Goal: Information Seeking & Learning: Learn about a topic

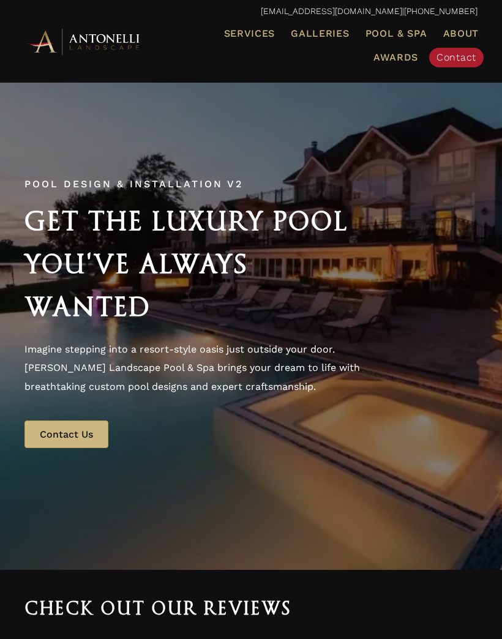
click at [308, 28] on span "Galleries" at bounding box center [320, 34] width 58 height 12
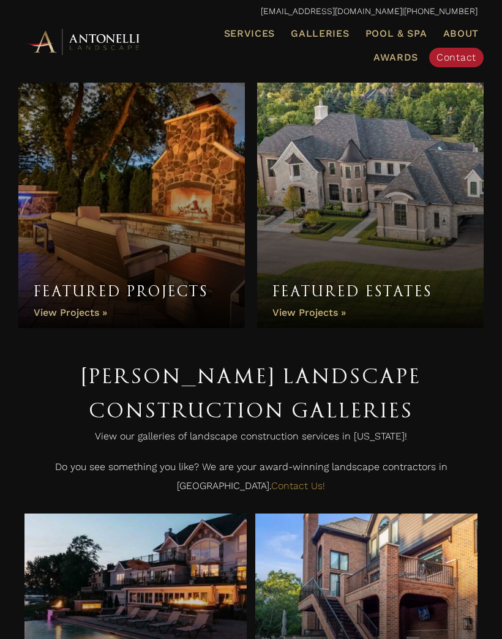
click at [64, 306] on link "Featured Projects" at bounding box center [131, 199] width 227 height 257
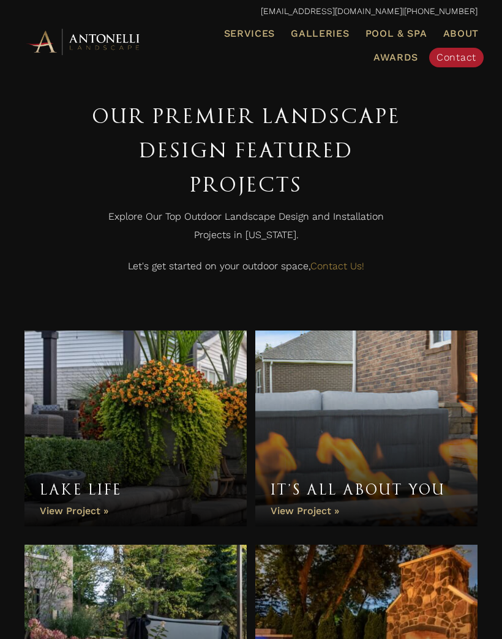
click at [402, 32] on span "Pool & Spa" at bounding box center [397, 34] width 62 height 12
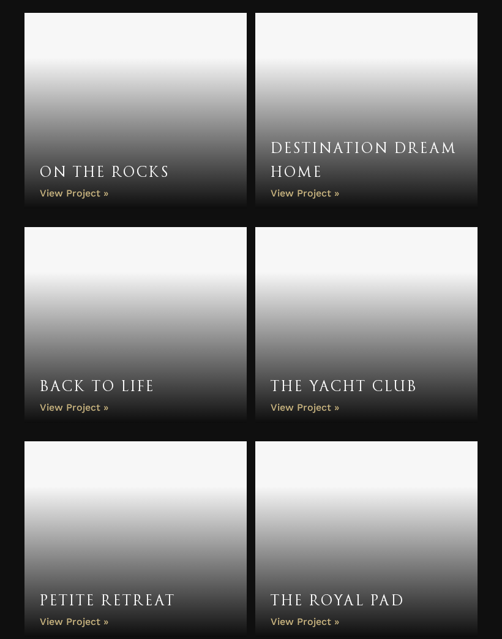
scroll to position [2088, 0]
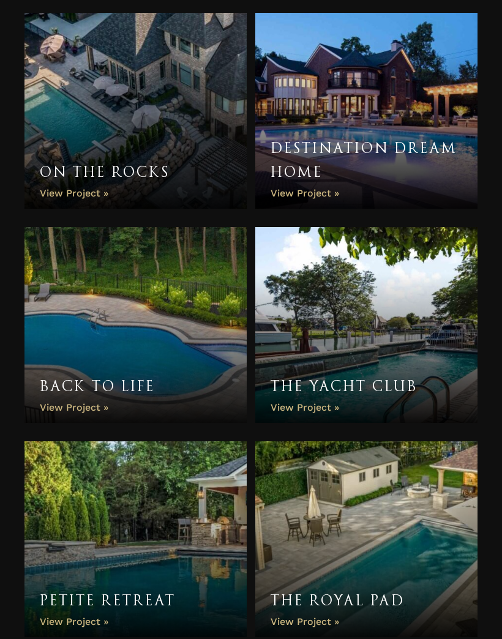
click at [70, 403] on link "Back to Life" at bounding box center [135, 325] width 222 height 196
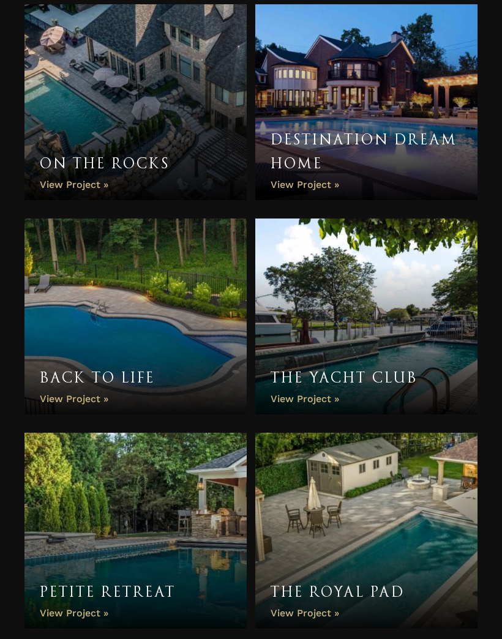
scroll to position [2096, 0]
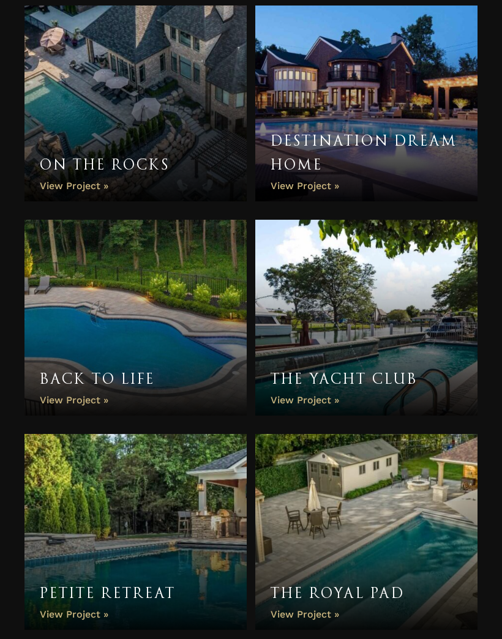
click at [71, 403] on link "Back to Life" at bounding box center [135, 318] width 222 height 196
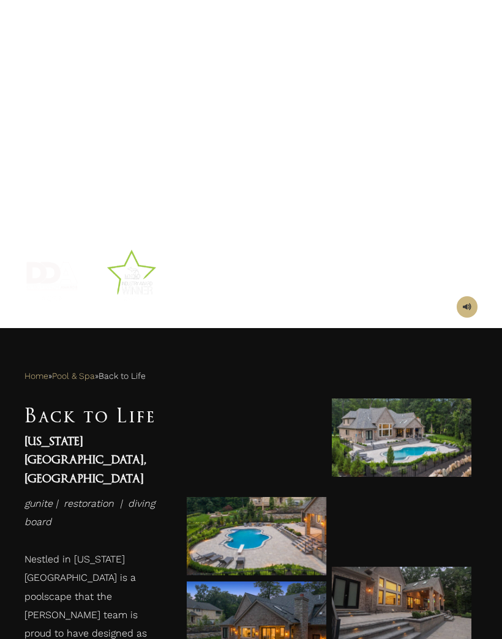
scroll to position [135, 0]
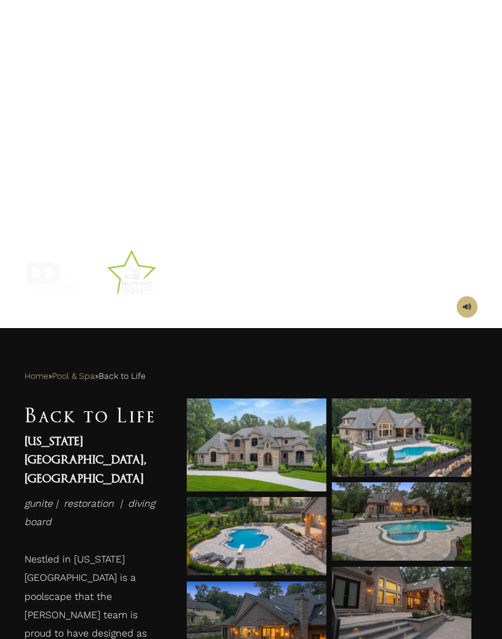
click at [429, 457] on div at bounding box center [402, 438] width 140 height 79
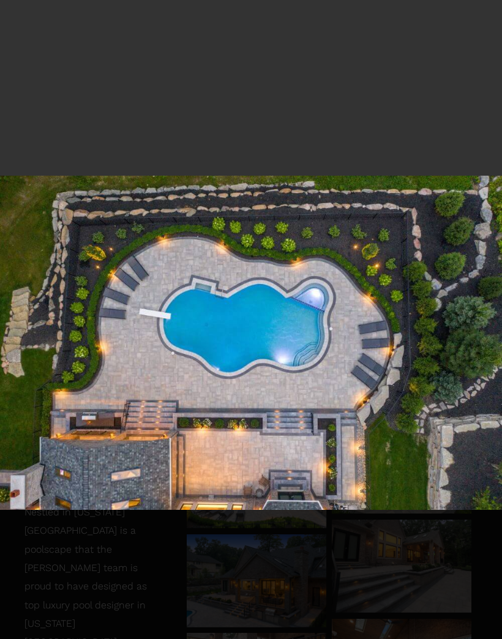
scroll to position [182, 0]
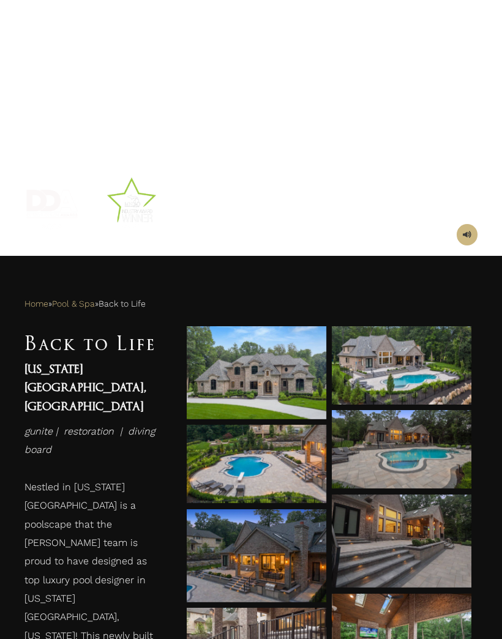
scroll to position [207, 0]
click at [416, 461] on div at bounding box center [402, 449] width 140 height 35
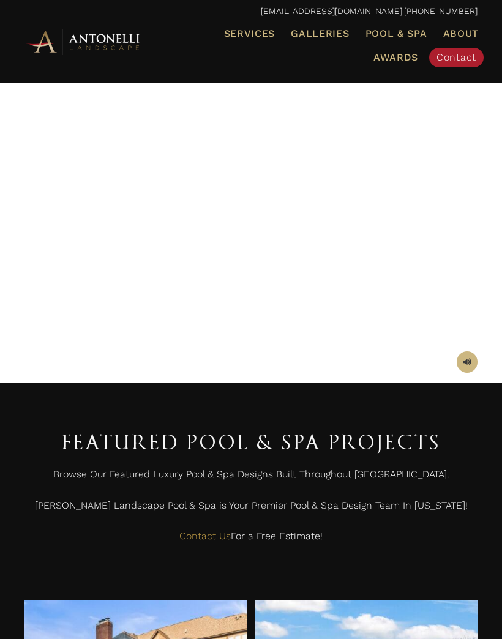
click at [319, 34] on span "Galleries" at bounding box center [320, 34] width 58 height 12
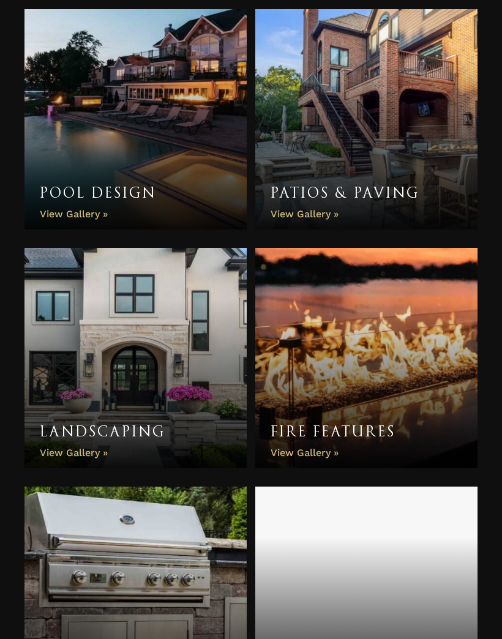
scroll to position [505, 0]
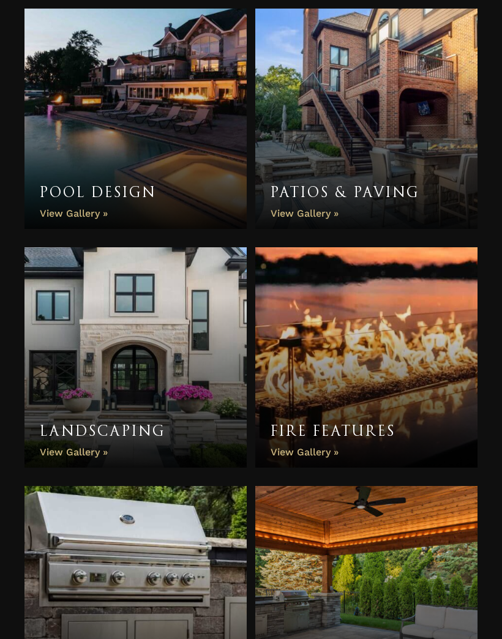
click at [103, 419] on link "Landscaping" at bounding box center [135, 358] width 222 height 220
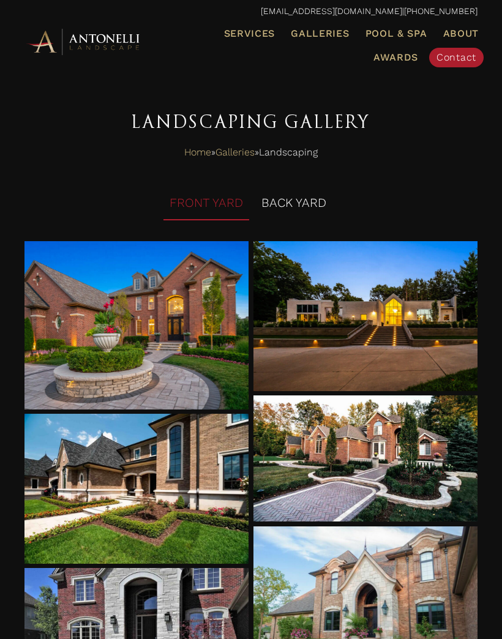
click at [102, 362] on div at bounding box center [136, 325] width 225 height 168
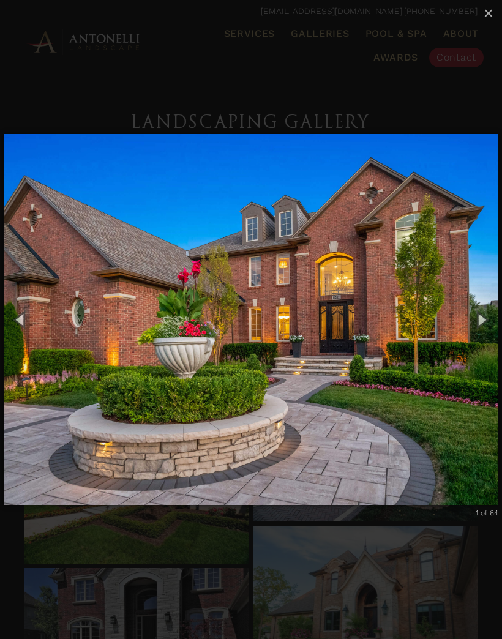
click at [485, 320] on button "Next (Right arrow key)" at bounding box center [482, 320] width 42 height 51
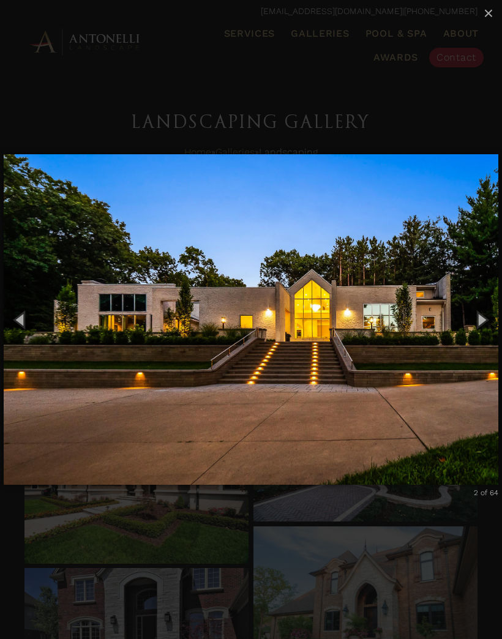
click at [484, 325] on button "Next (Right arrow key)" at bounding box center [482, 320] width 42 height 51
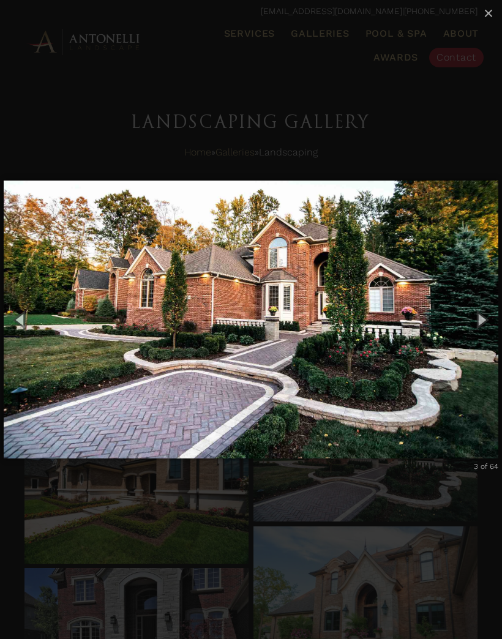
click at [484, 326] on button "Next (Right arrow key)" at bounding box center [482, 320] width 42 height 51
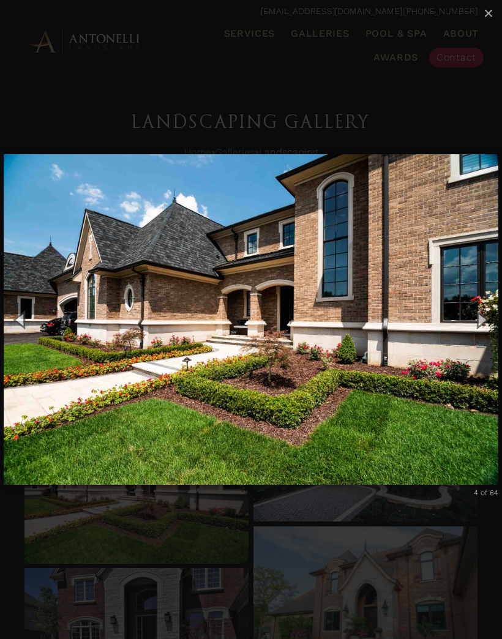
click at [483, 323] on button "Next (Right arrow key)" at bounding box center [482, 320] width 42 height 51
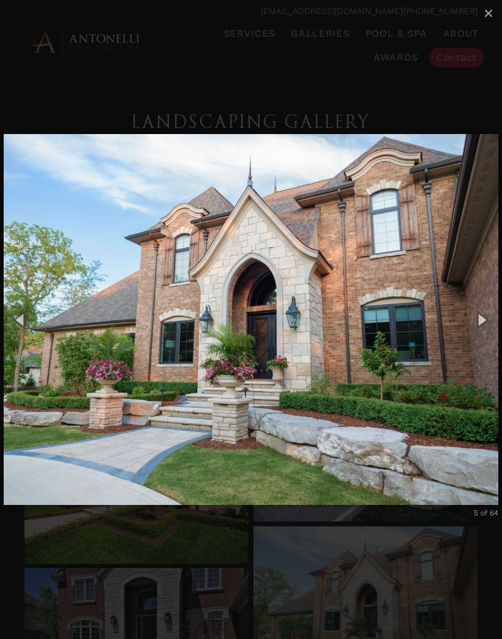
click at [485, 323] on button "Next (Right arrow key)" at bounding box center [482, 320] width 42 height 51
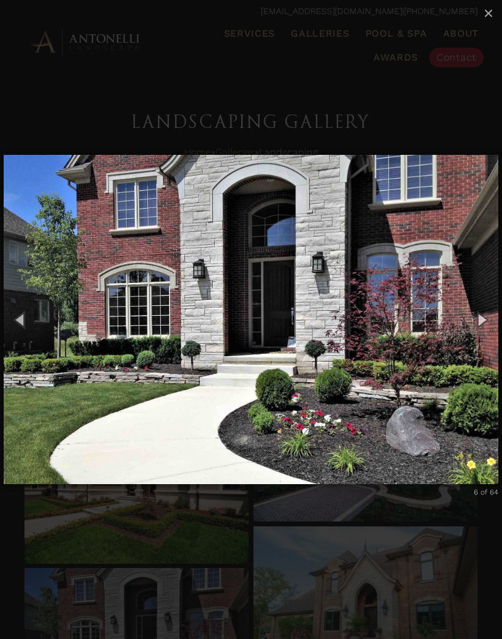
click at [482, 327] on button "Next (Right arrow key)" at bounding box center [482, 320] width 42 height 51
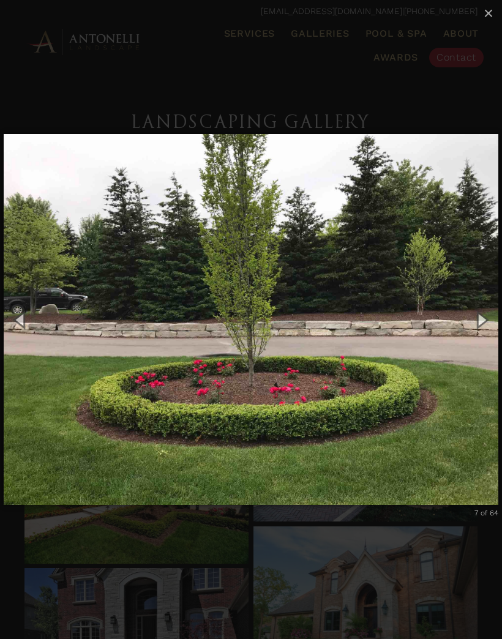
click at [484, 321] on button "Next (Right arrow key)" at bounding box center [482, 320] width 42 height 51
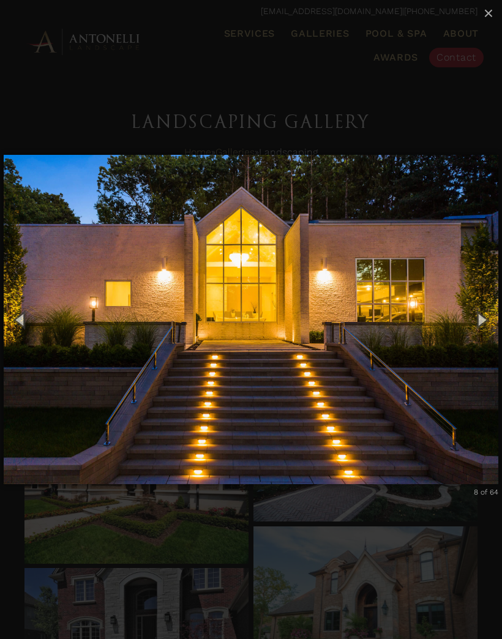
click at [484, 327] on button "Next (Right arrow key)" at bounding box center [482, 320] width 42 height 51
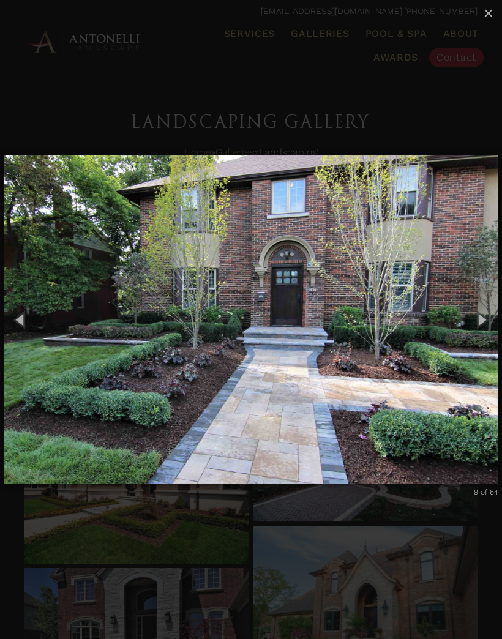
click at [484, 323] on button "Next (Right arrow key)" at bounding box center [482, 320] width 42 height 51
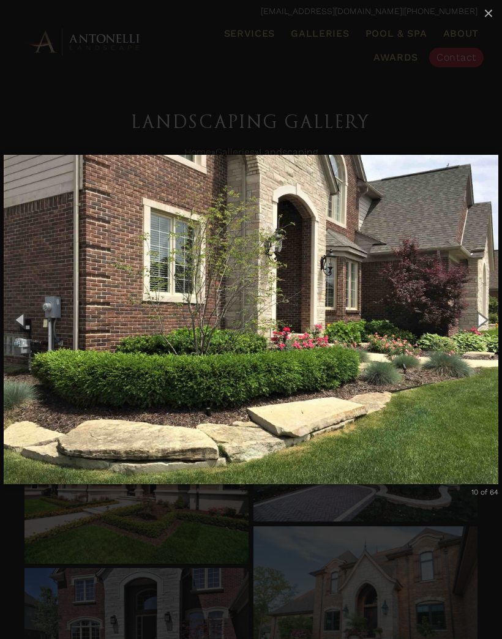
click at [484, 328] on button "Next (Right arrow key)" at bounding box center [482, 320] width 42 height 51
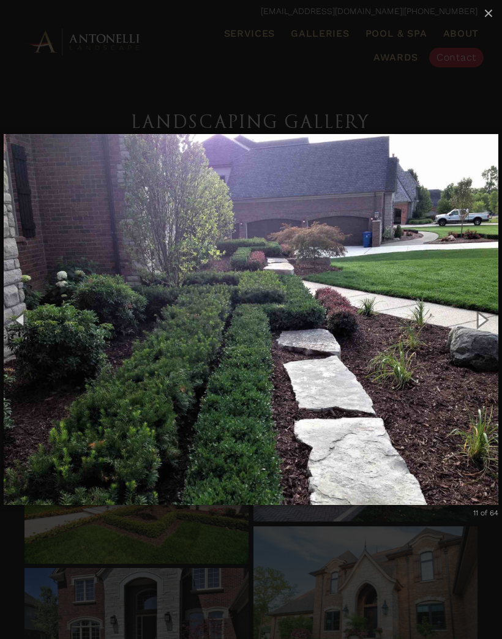
click at [483, 334] on button "Next (Right arrow key)" at bounding box center [482, 320] width 42 height 51
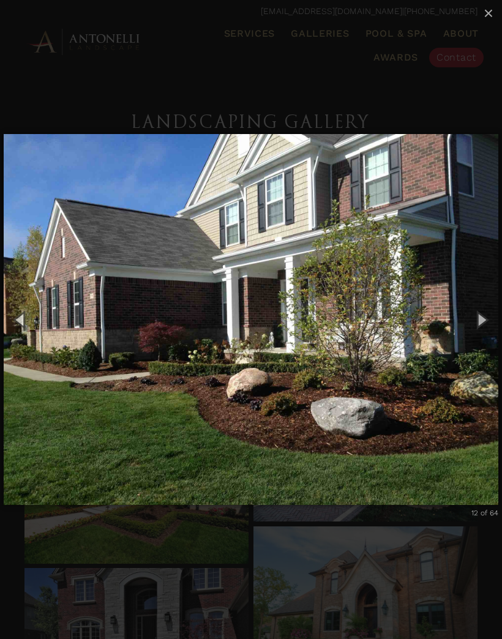
click at [482, 326] on button "Next (Right arrow key)" at bounding box center [482, 320] width 42 height 51
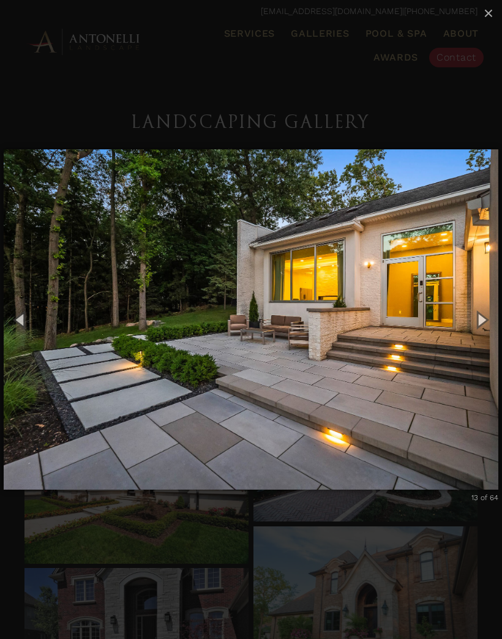
click at [486, 327] on button "Next (Right arrow key)" at bounding box center [482, 320] width 42 height 51
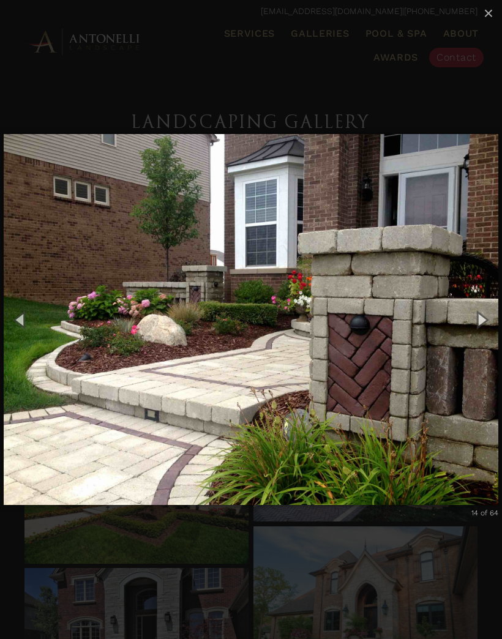
click at [485, 324] on button "Next (Right arrow key)" at bounding box center [482, 320] width 42 height 51
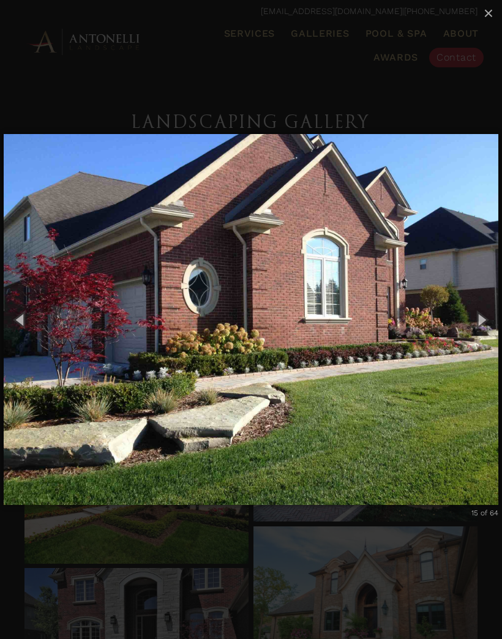
click at [484, 322] on button "Next (Right arrow key)" at bounding box center [482, 320] width 42 height 51
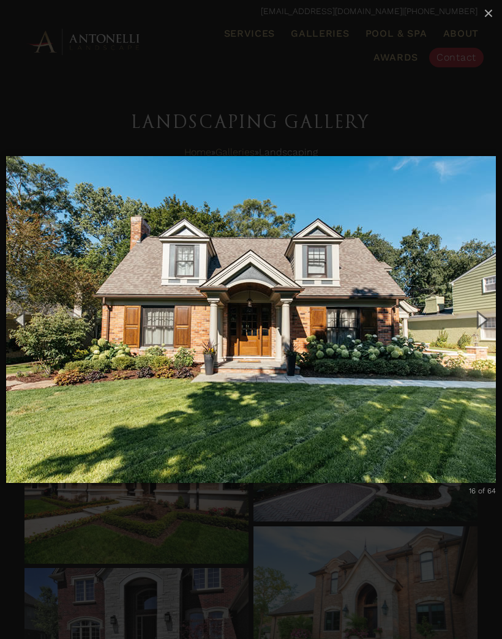
click at [483, 326] on button "Next (Right arrow key)" at bounding box center [482, 320] width 42 height 51
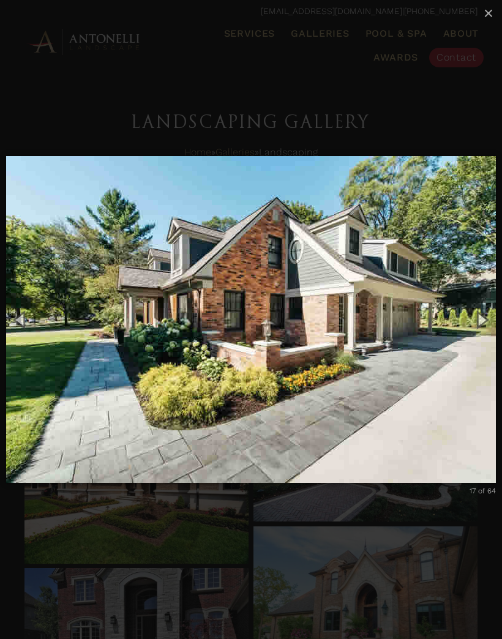
click at [483, 323] on button "Next (Right arrow key)" at bounding box center [482, 320] width 42 height 51
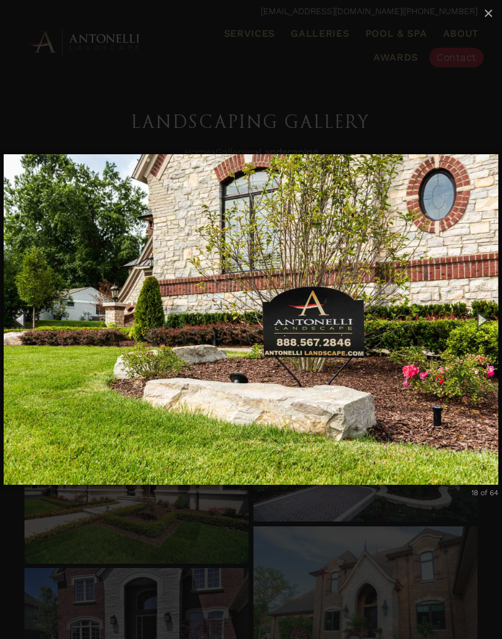
click at [486, 323] on button "Next (Right arrow key)" at bounding box center [482, 320] width 42 height 51
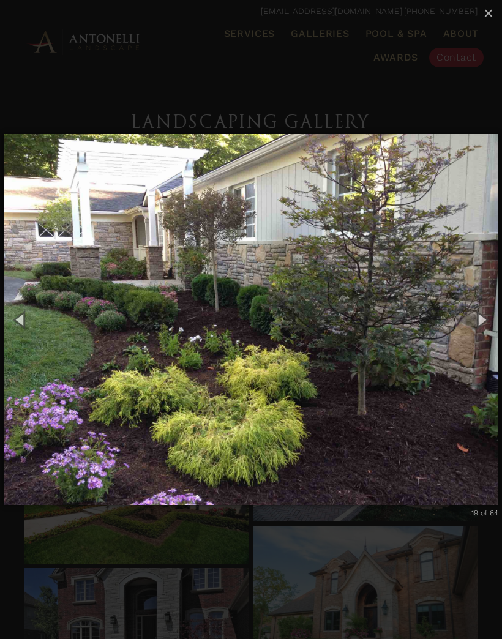
click at [484, 326] on button "Next (Right arrow key)" at bounding box center [482, 320] width 42 height 51
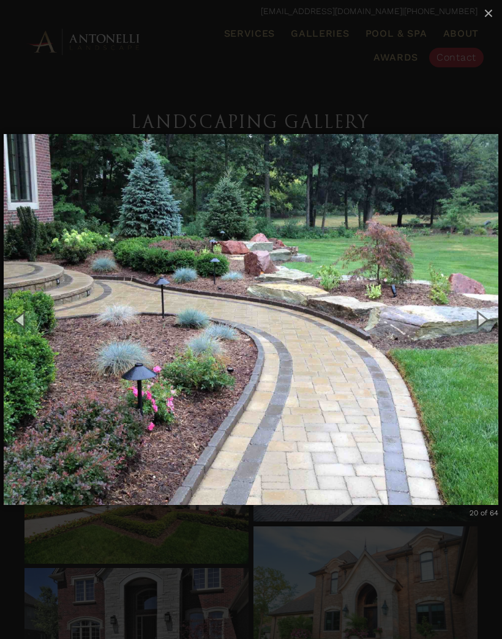
click at [486, 321] on button "Next (Right arrow key)" at bounding box center [482, 320] width 42 height 51
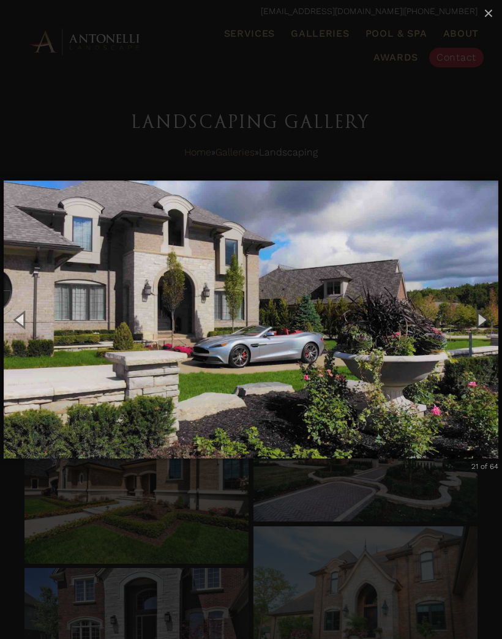
click at [483, 325] on button "Next (Right arrow key)" at bounding box center [482, 320] width 42 height 51
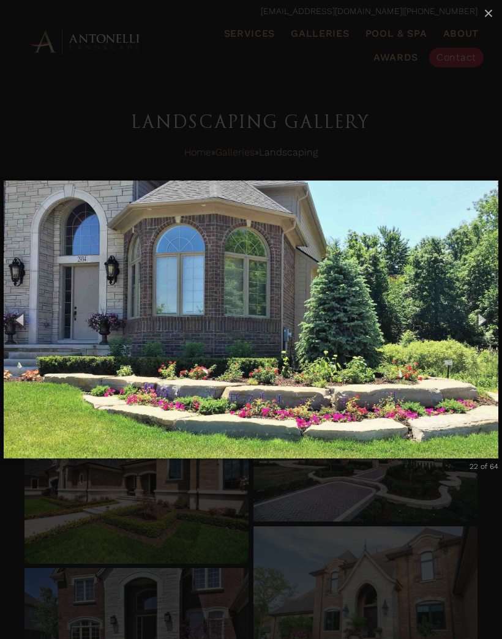
click at [484, 328] on button "Next (Right arrow key)" at bounding box center [482, 320] width 42 height 51
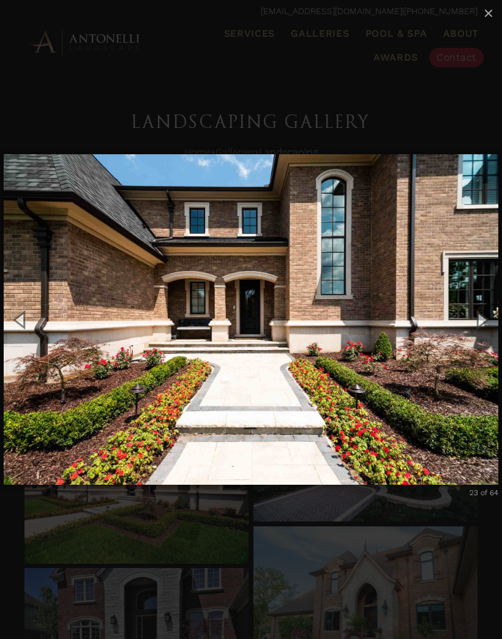
click at [484, 328] on button "Next (Right arrow key)" at bounding box center [482, 320] width 42 height 51
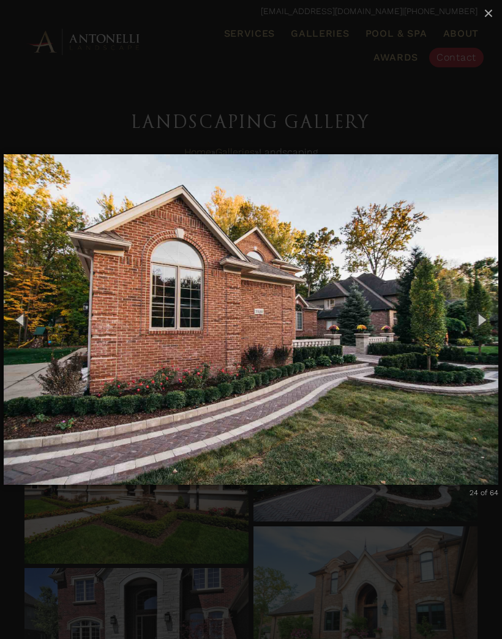
click at [486, 323] on button "Next (Right arrow key)" at bounding box center [482, 320] width 42 height 51
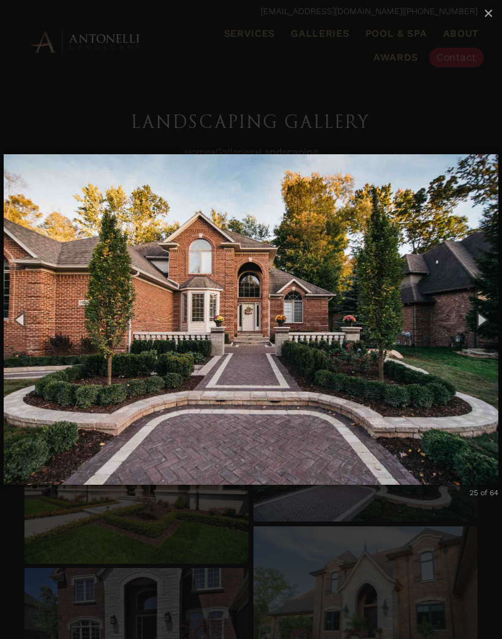
click at [493, 320] on button "Next (Right arrow key)" at bounding box center [482, 320] width 42 height 51
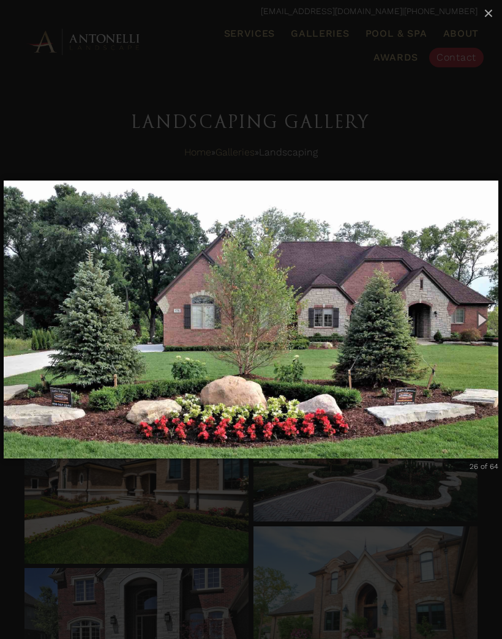
click at [492, 321] on button "Next (Right arrow key)" at bounding box center [482, 320] width 42 height 51
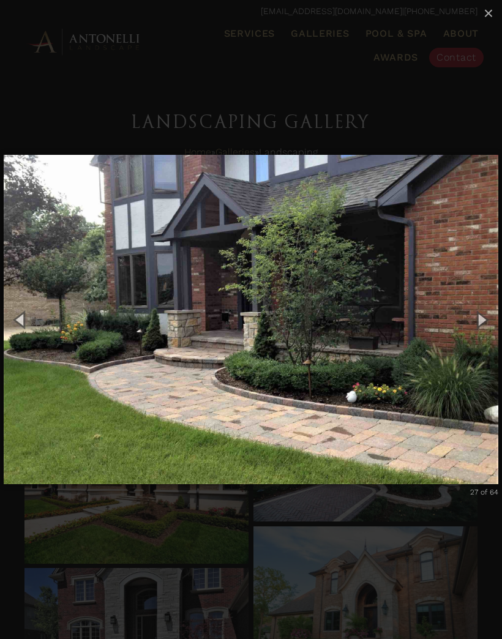
click at [486, 323] on button "Next (Right arrow key)" at bounding box center [482, 320] width 42 height 51
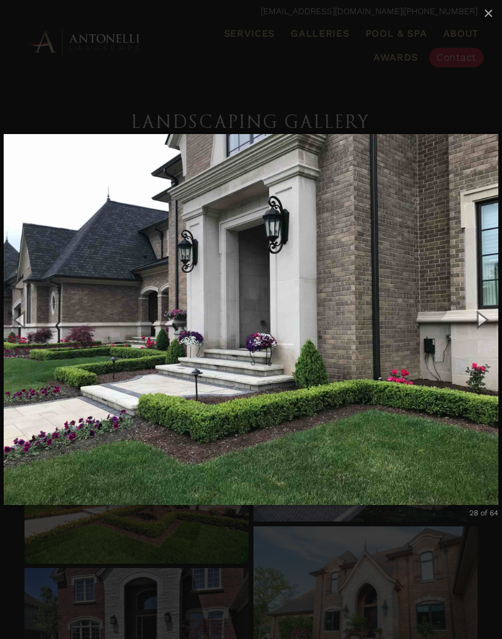
click at [486, 323] on button "Next (Right arrow key)" at bounding box center [482, 320] width 42 height 51
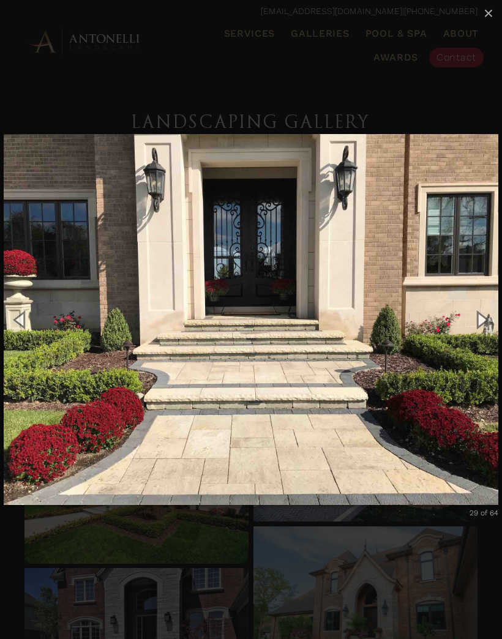
click at [481, 326] on button "Next (Right arrow key)" at bounding box center [482, 320] width 42 height 51
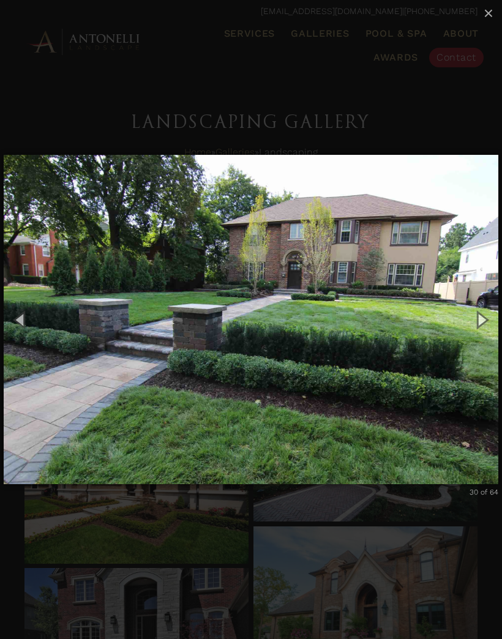
click at [484, 326] on button "Next (Right arrow key)" at bounding box center [482, 320] width 42 height 51
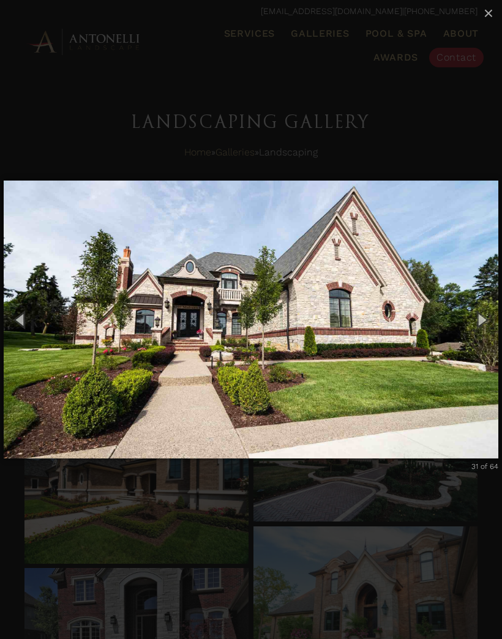
click at [485, 325] on button "Next (Right arrow key)" at bounding box center [482, 320] width 42 height 51
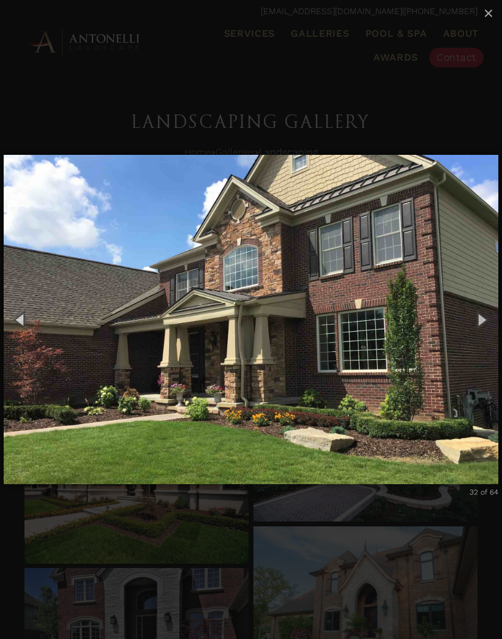
click at [22, 326] on button "Previous (Left arrow key)" at bounding box center [21, 320] width 42 height 51
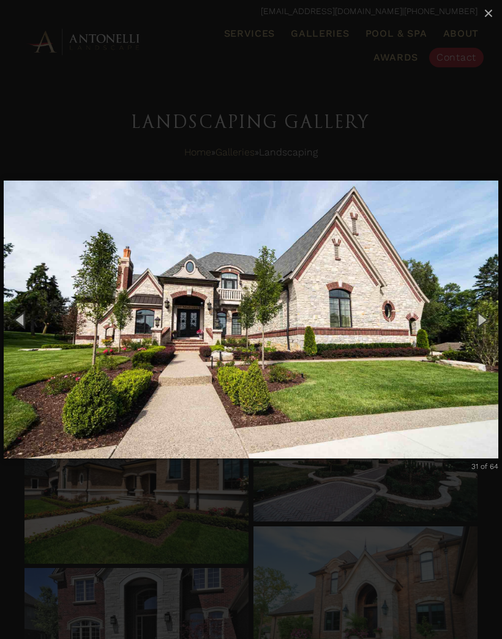
click at [484, 320] on button "Next (Right arrow key)" at bounding box center [482, 320] width 42 height 51
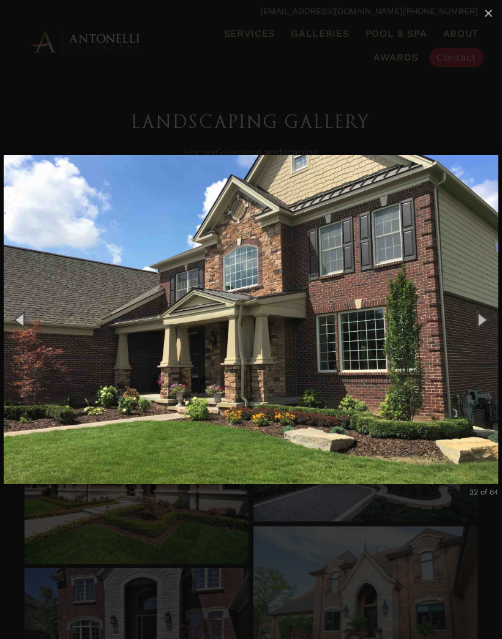
click at [487, 318] on button "Next (Right arrow key)" at bounding box center [482, 320] width 42 height 51
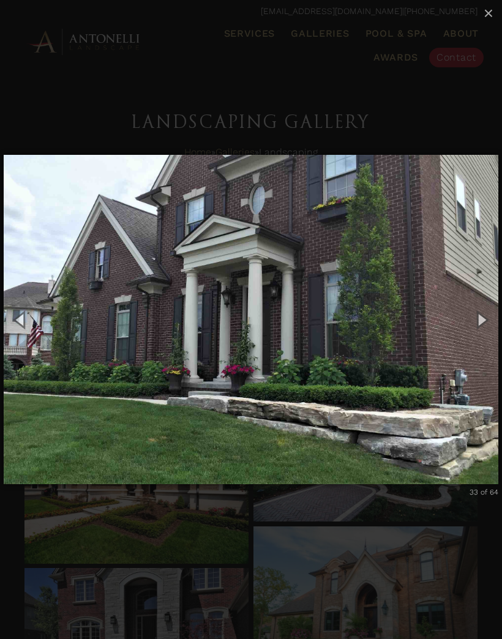
click at [482, 328] on button "Next (Right arrow key)" at bounding box center [482, 320] width 42 height 51
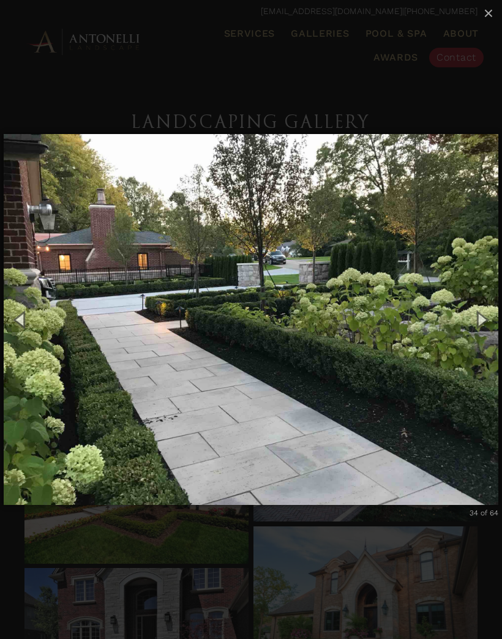
click at [483, 320] on button "Next (Right arrow key)" at bounding box center [482, 320] width 42 height 51
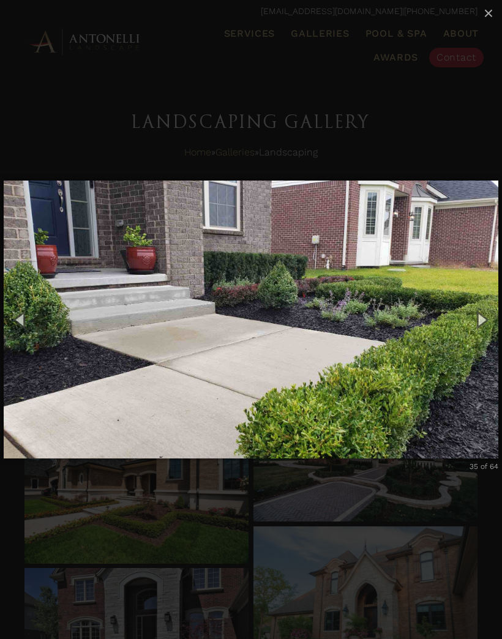
click at [28, 326] on button "Previous (Left arrow key)" at bounding box center [21, 320] width 42 height 51
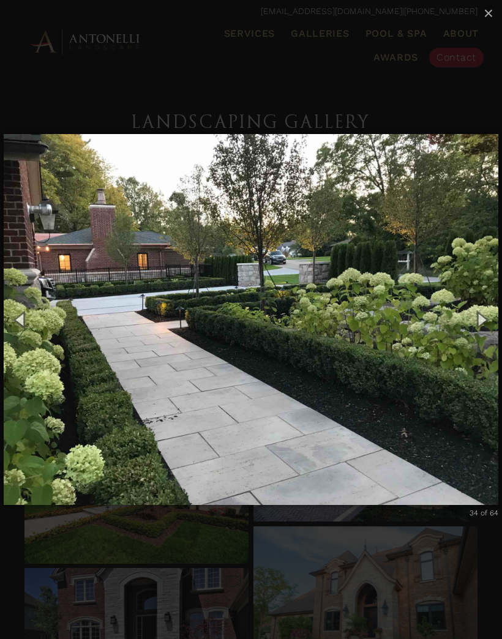
click at [485, 318] on button "Next (Right arrow key)" at bounding box center [482, 320] width 42 height 51
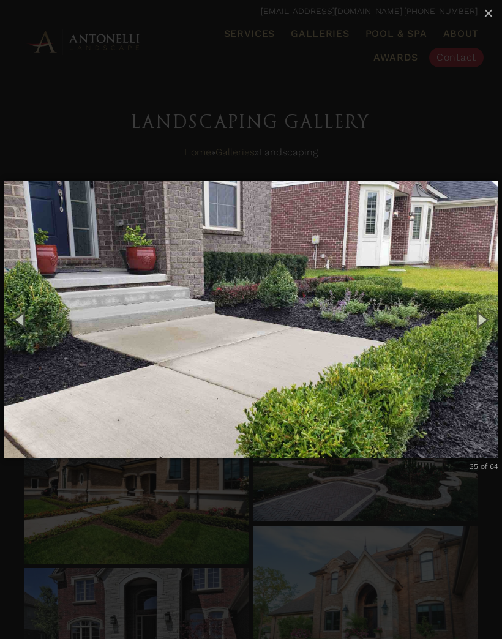
click at [484, 319] on button "Next (Right arrow key)" at bounding box center [482, 320] width 42 height 51
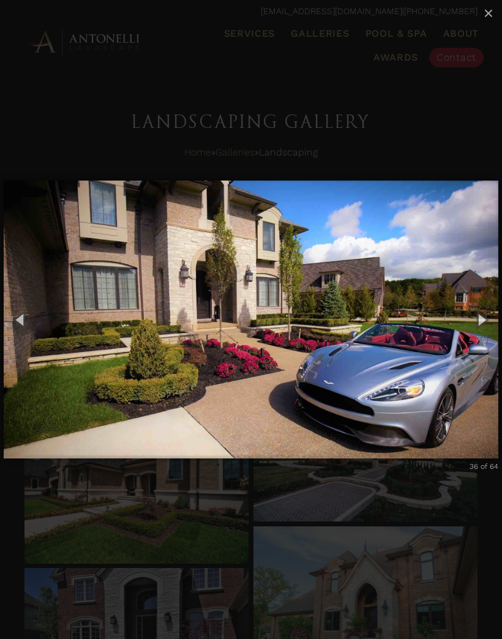
click at [488, 316] on button "Next (Right arrow key)" at bounding box center [482, 320] width 42 height 51
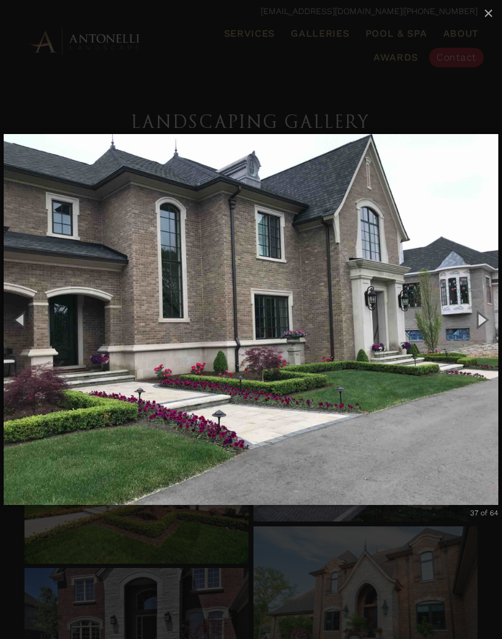
click at [485, 320] on button "Next (Right arrow key)" at bounding box center [482, 320] width 42 height 51
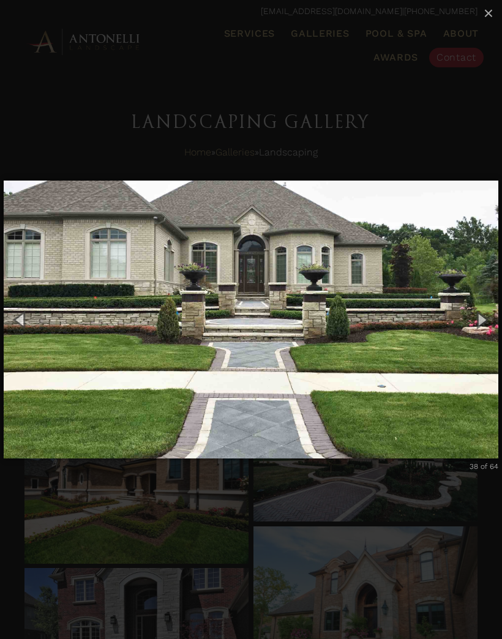
click at [486, 320] on button "Next (Right arrow key)" at bounding box center [482, 320] width 42 height 51
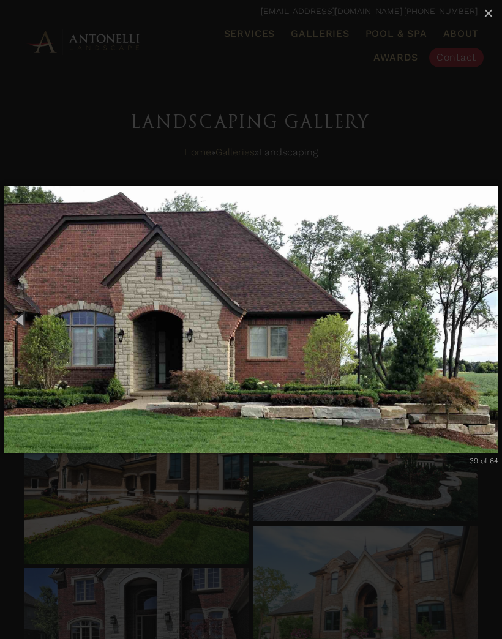
click at [486, 319] on button "Next (Right arrow key)" at bounding box center [482, 320] width 42 height 51
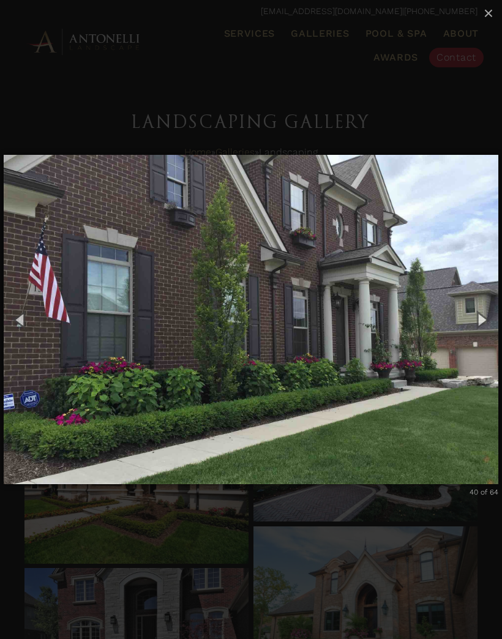
click at [486, 319] on button "Next (Right arrow key)" at bounding box center [482, 320] width 42 height 51
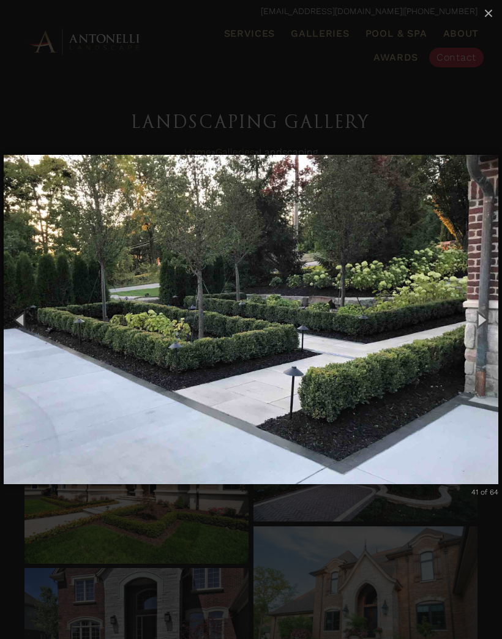
click at [485, 323] on button "Next (Right arrow key)" at bounding box center [482, 320] width 42 height 51
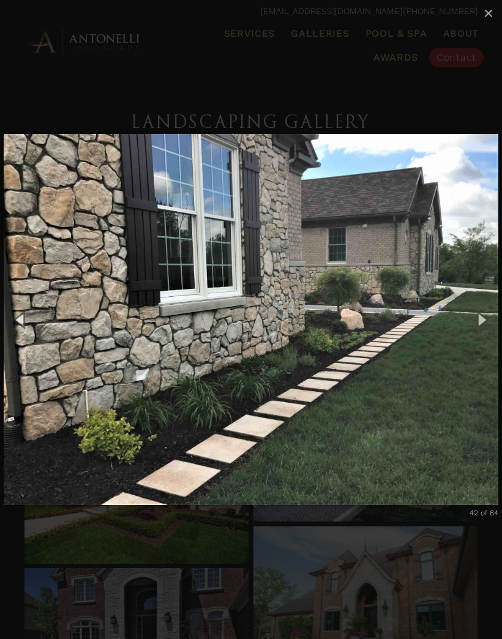
click at [486, 317] on button "Next (Right arrow key)" at bounding box center [482, 320] width 42 height 51
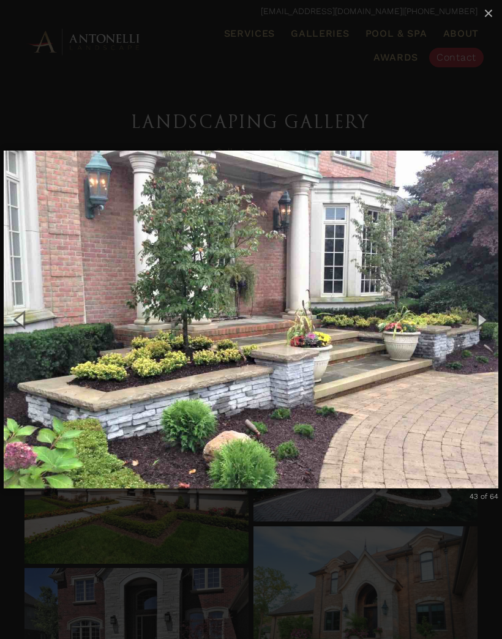
click at [484, 325] on button "Next (Right arrow key)" at bounding box center [482, 320] width 42 height 51
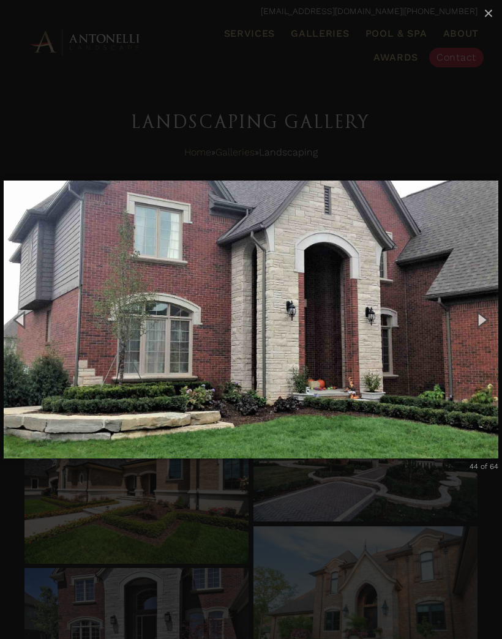
click at [480, 320] on button "Next (Right arrow key)" at bounding box center [482, 320] width 42 height 51
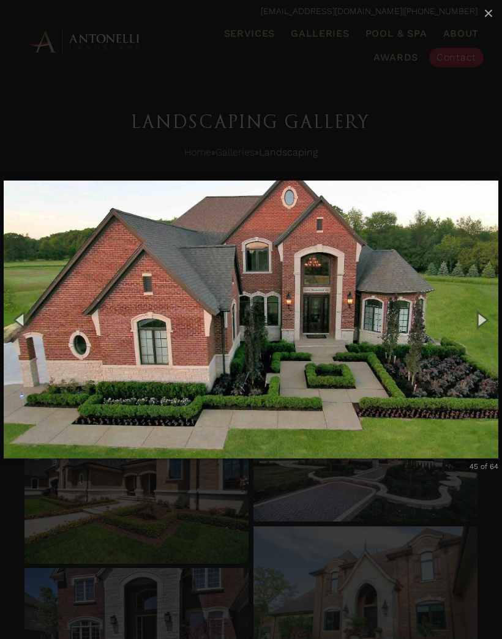
click at [480, 323] on button "Next (Right arrow key)" at bounding box center [482, 320] width 42 height 51
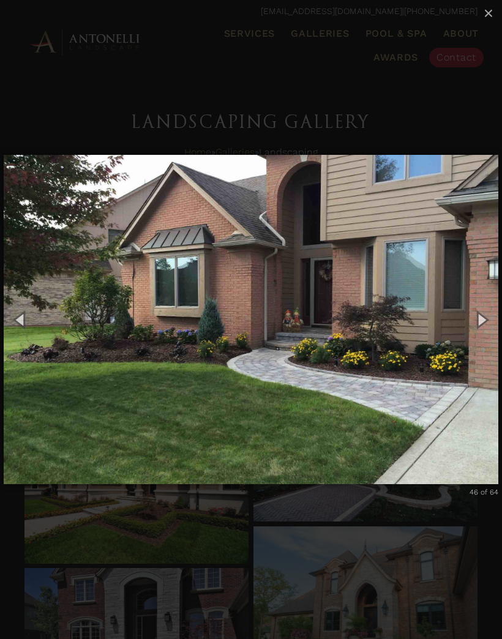
click at [482, 321] on button "Next (Right arrow key)" at bounding box center [482, 320] width 42 height 51
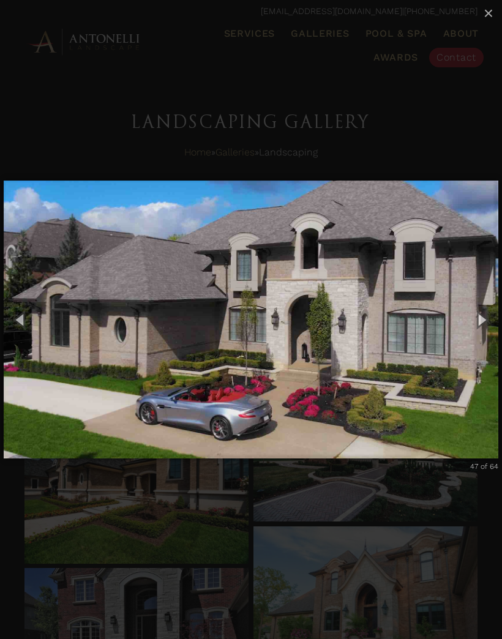
click at [482, 320] on button "Next (Right arrow key)" at bounding box center [482, 320] width 42 height 51
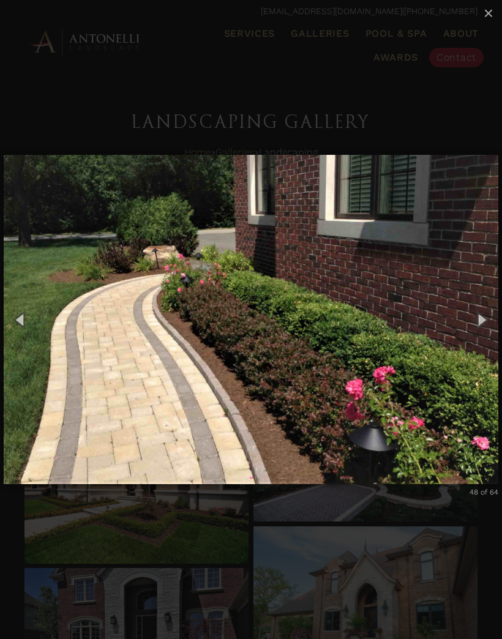
click at [481, 322] on button "Next (Right arrow key)" at bounding box center [482, 320] width 42 height 51
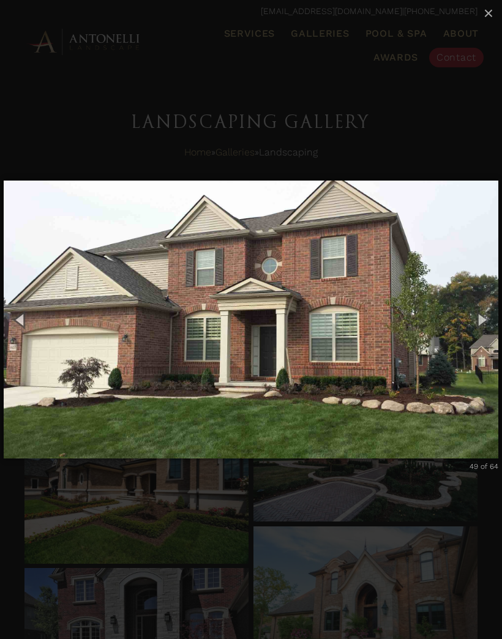
click at [481, 320] on button "Next (Right arrow key)" at bounding box center [482, 320] width 42 height 51
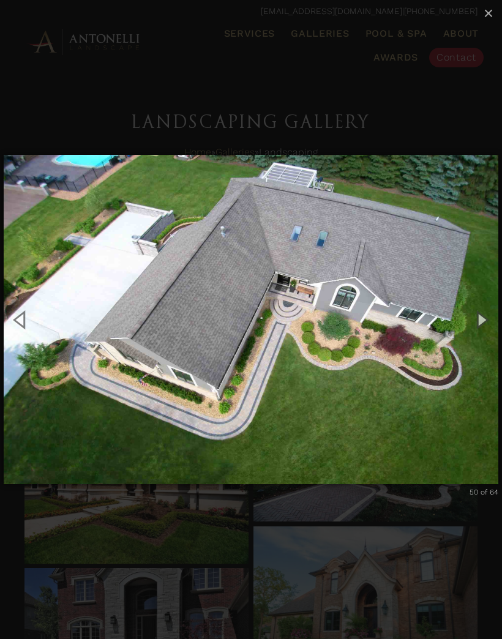
click at [485, 320] on button "Next (Right arrow key)" at bounding box center [482, 320] width 42 height 51
